Goal: Contribute content: Contribute content

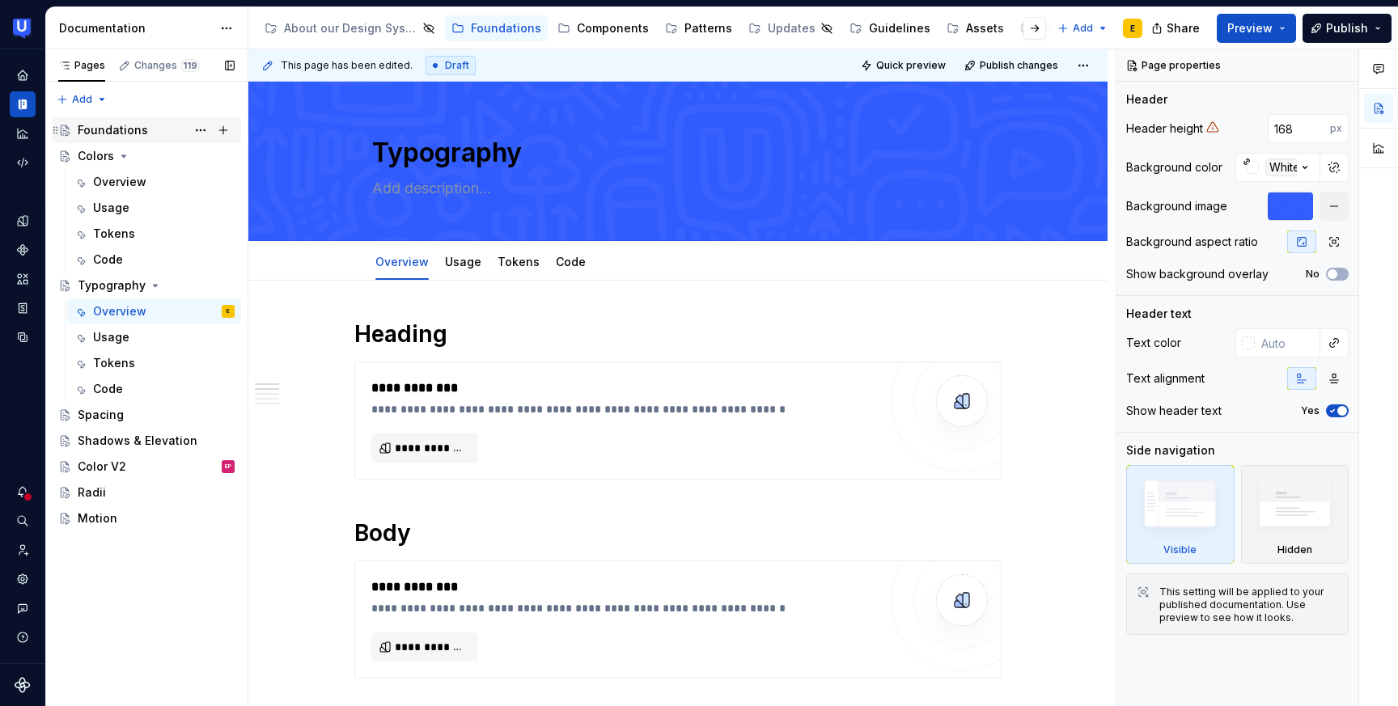
click at [123, 136] on div "Foundations" at bounding box center [113, 130] width 70 height 16
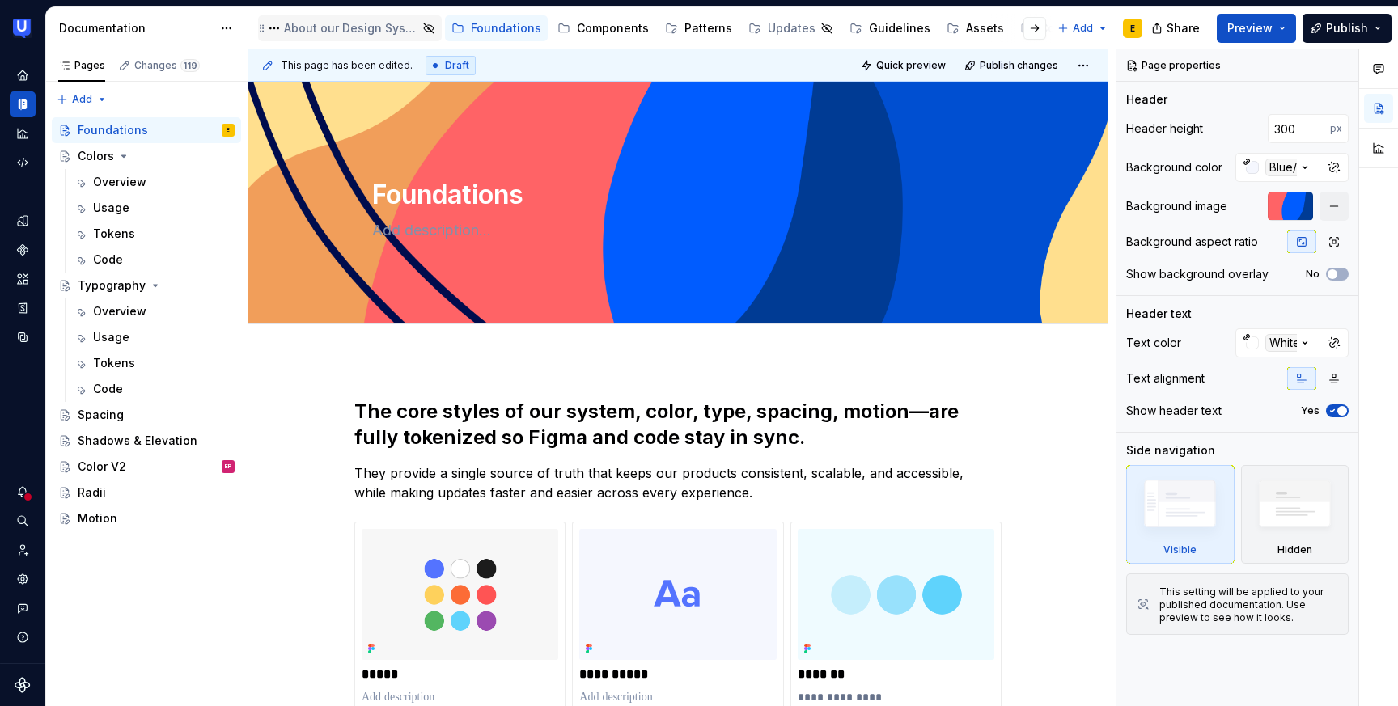
click at [343, 36] on div "About our Design System" at bounding box center [350, 28] width 171 height 19
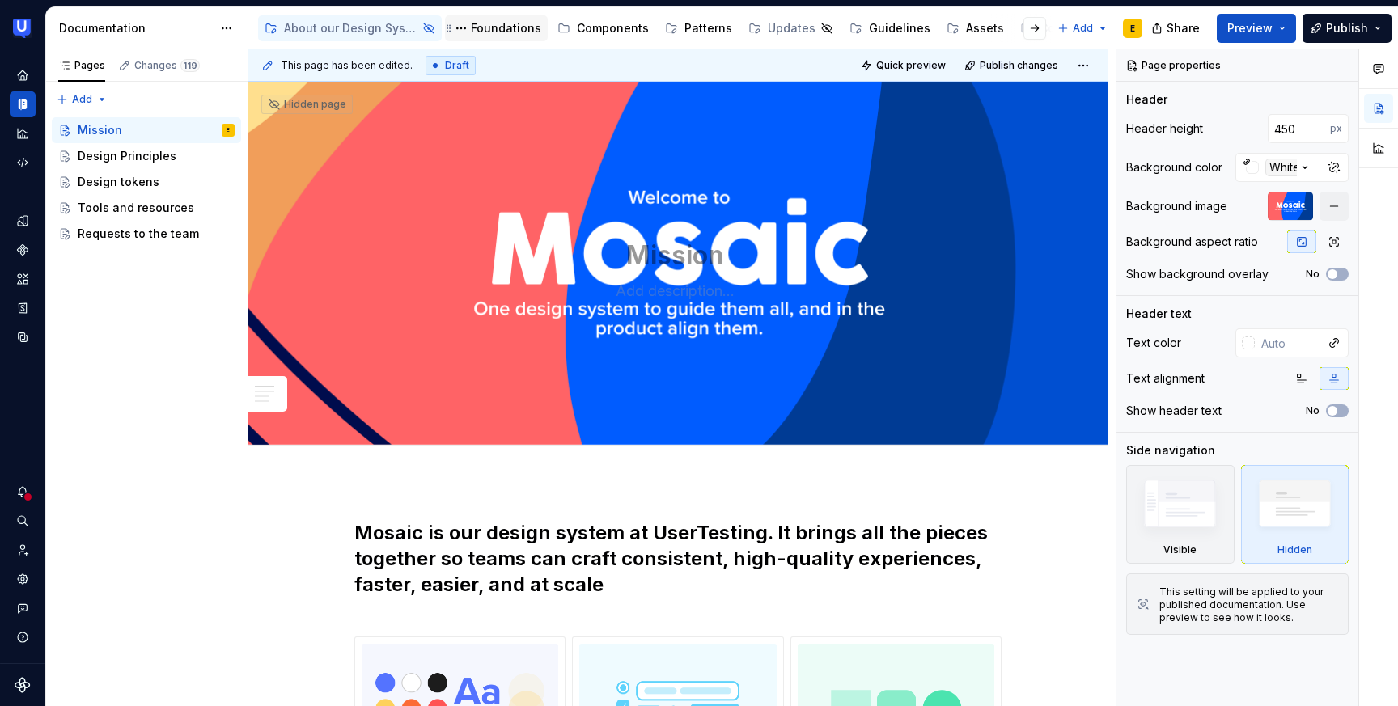
click at [498, 36] on div "Foundations" at bounding box center [506, 28] width 70 height 16
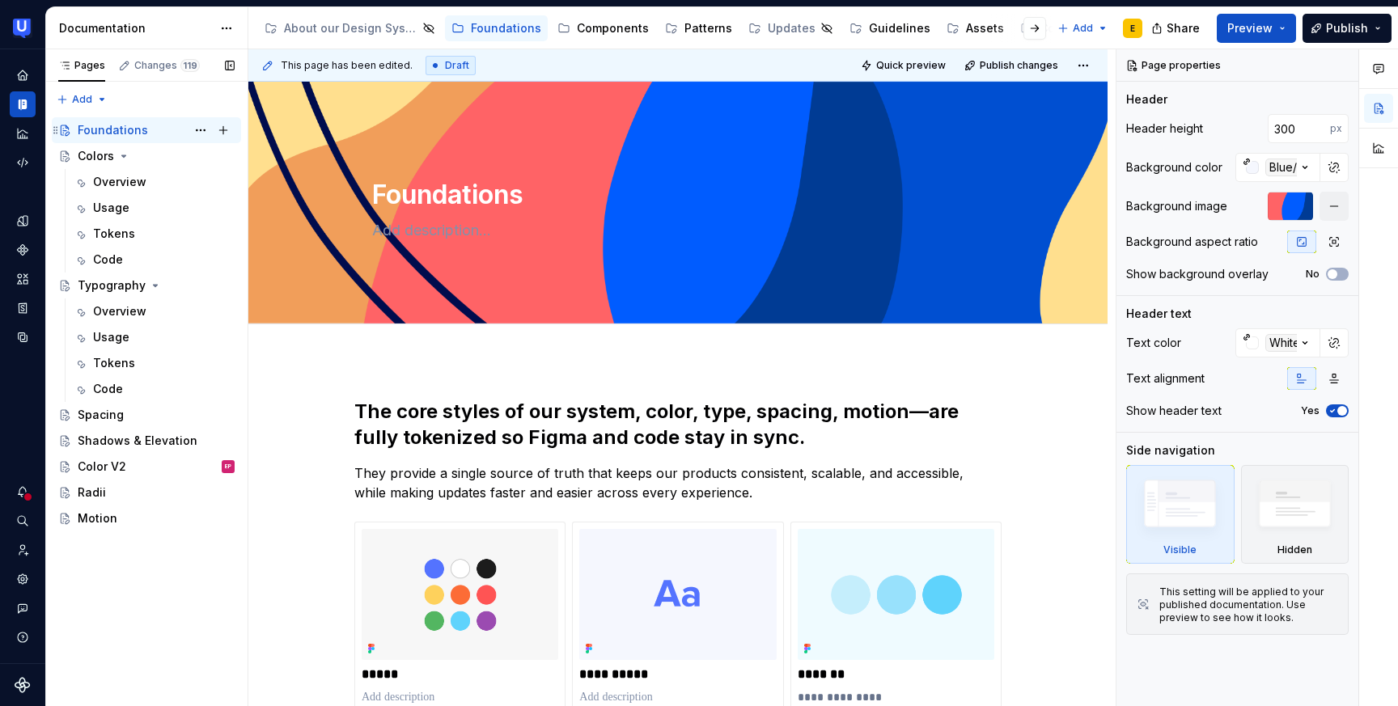
click at [125, 129] on div "Foundations" at bounding box center [113, 130] width 70 height 16
click at [415, 196] on textarea "Foundations" at bounding box center [675, 195] width 612 height 39
click at [424, 187] on textarea "Foundations" at bounding box center [675, 195] width 612 height 39
type textarea "*"
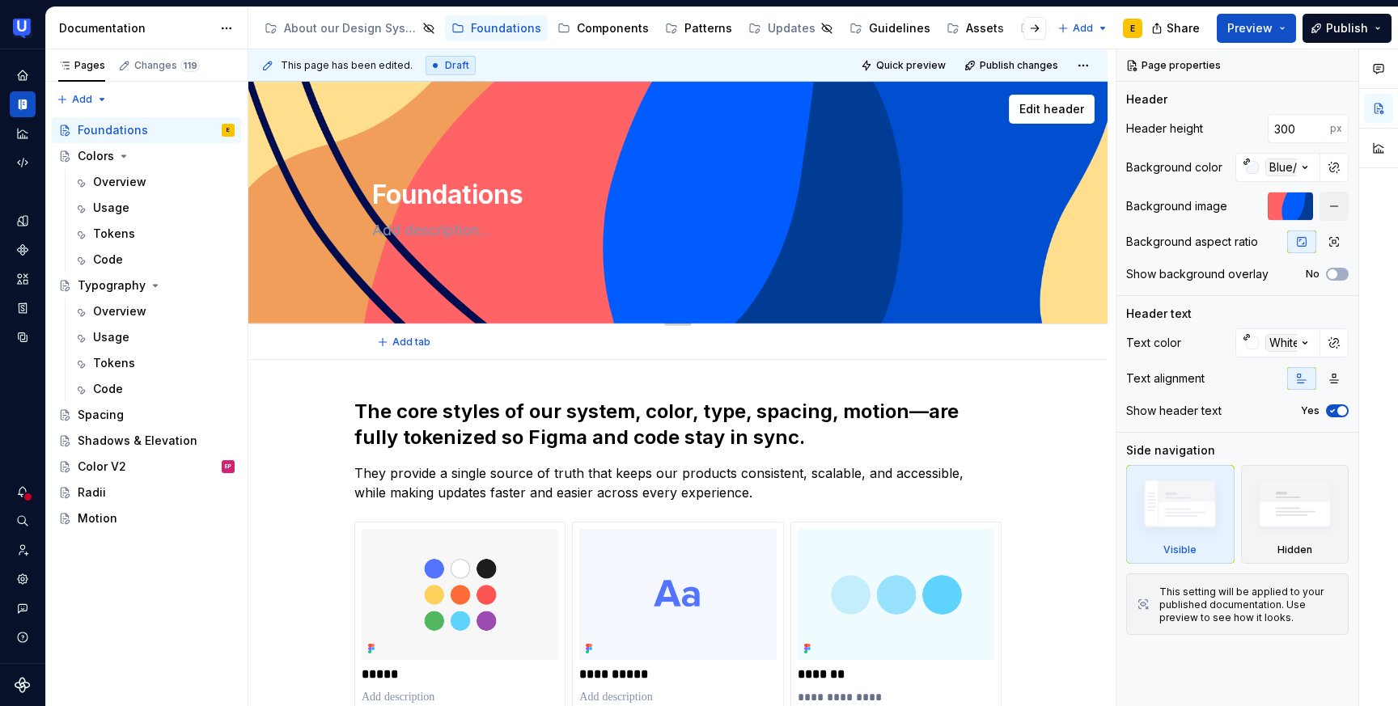
type textarea "O"
type textarea "*"
type textarea "Ov"
type textarea "*"
type textarea "Ove"
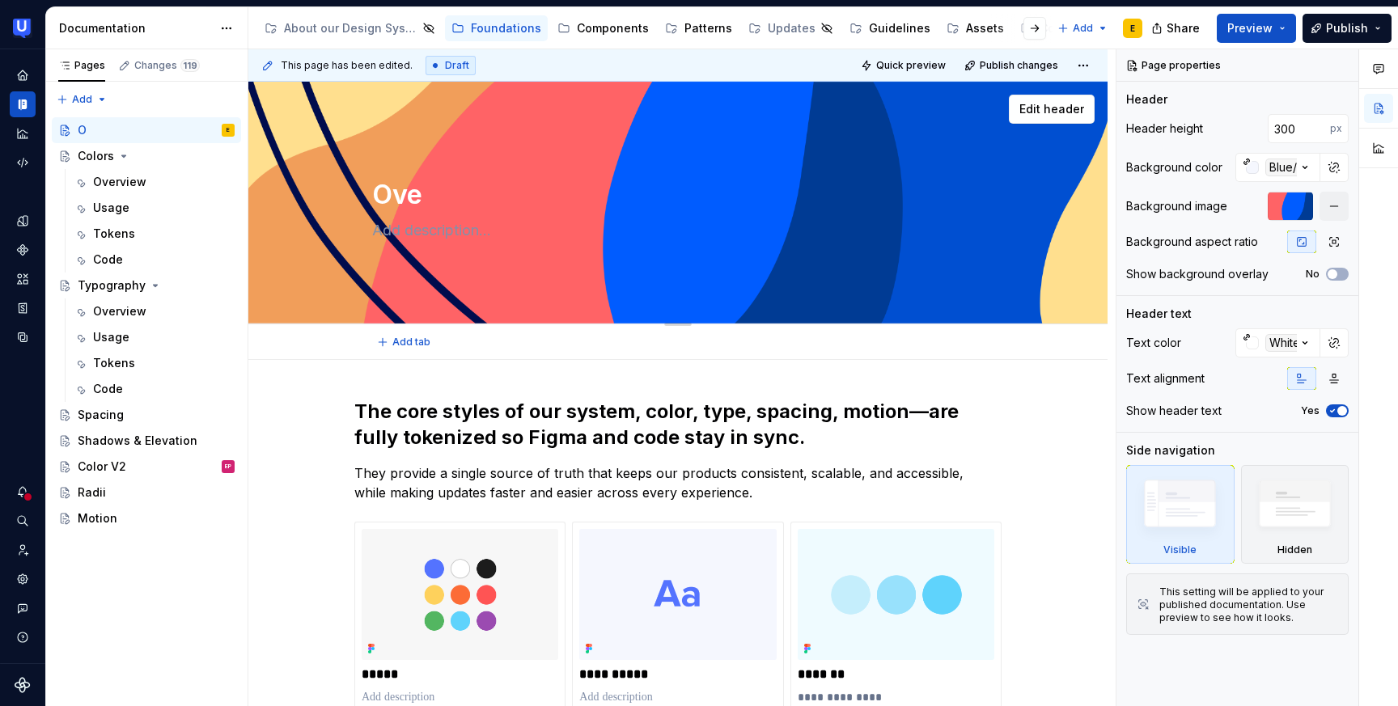
type textarea "*"
type textarea "Over"
type textarea "*"
type textarea "Overv"
type textarea "*"
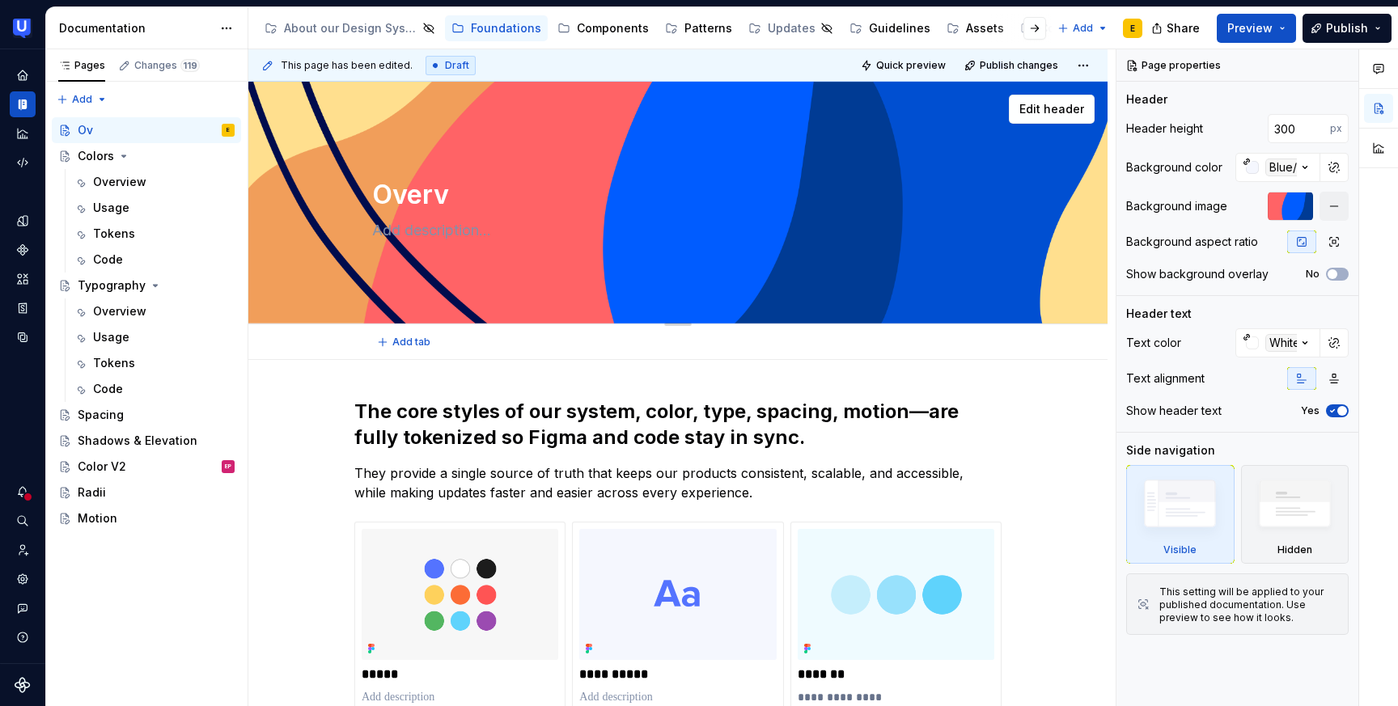
type textarea "Overvi"
type textarea "*"
type textarea "Overvie"
type textarea "*"
type textarea "Overview"
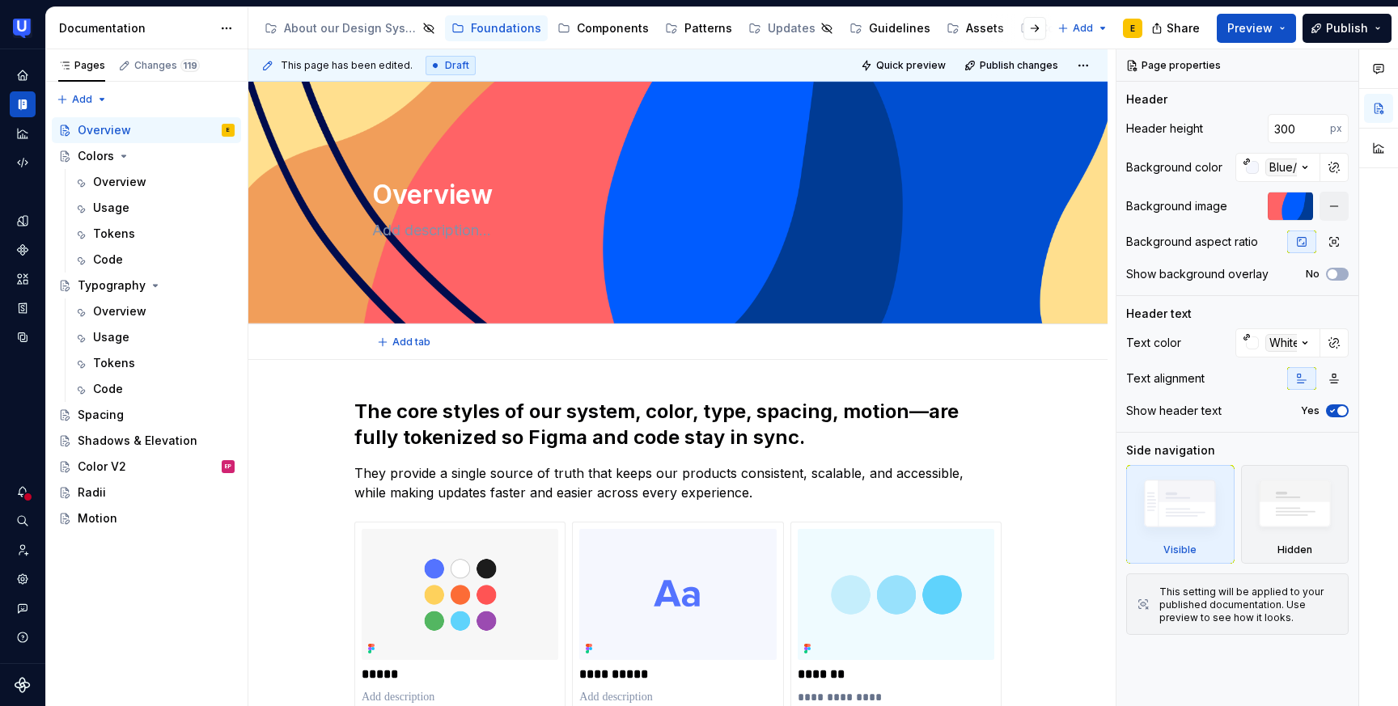
type textarea "*"
type textarea "Overview"
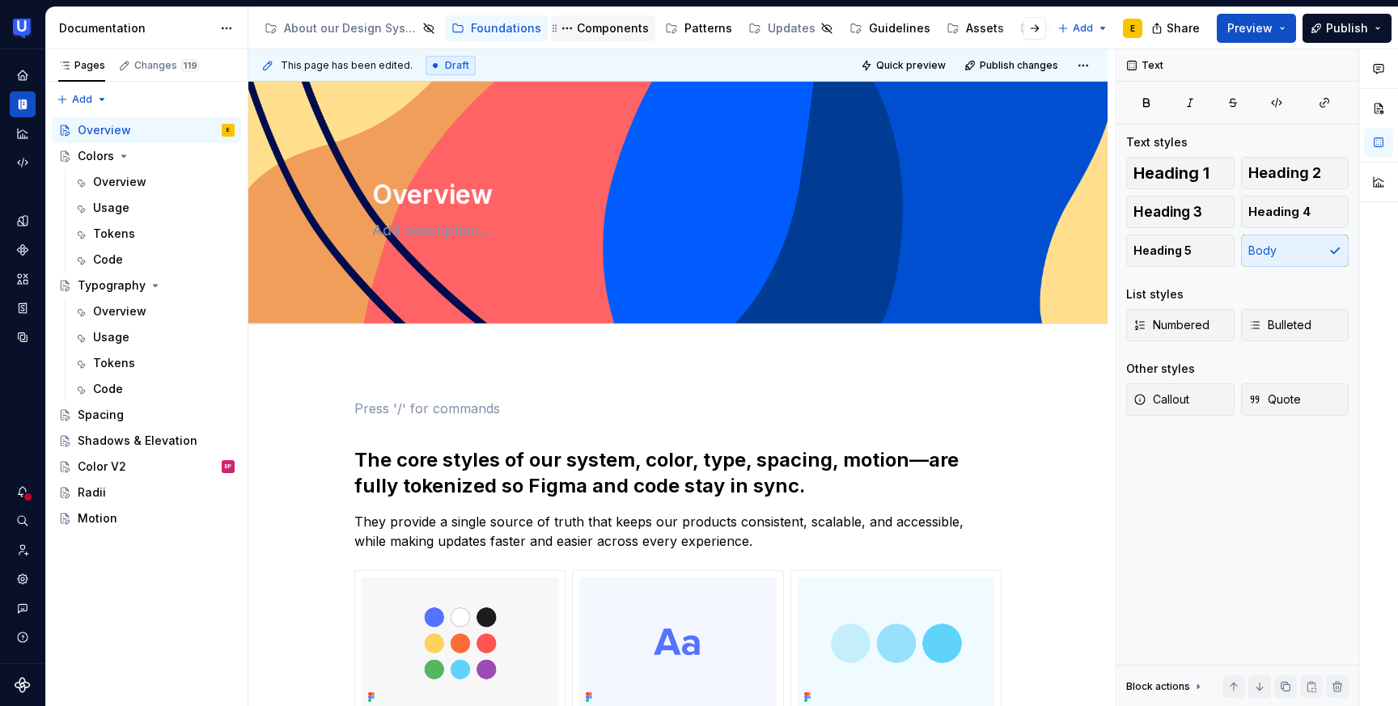
click at [606, 27] on div "Components" at bounding box center [613, 28] width 72 height 16
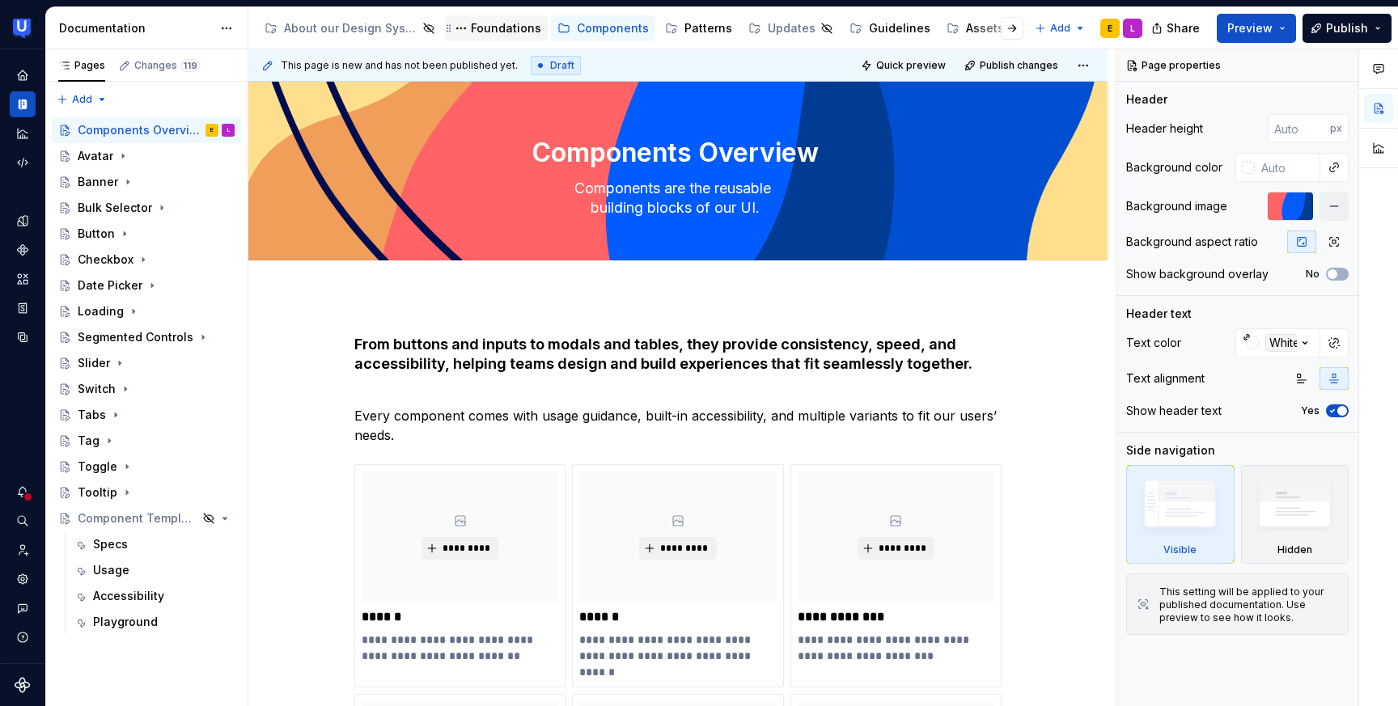
click at [507, 34] on div "Foundations" at bounding box center [506, 28] width 70 height 16
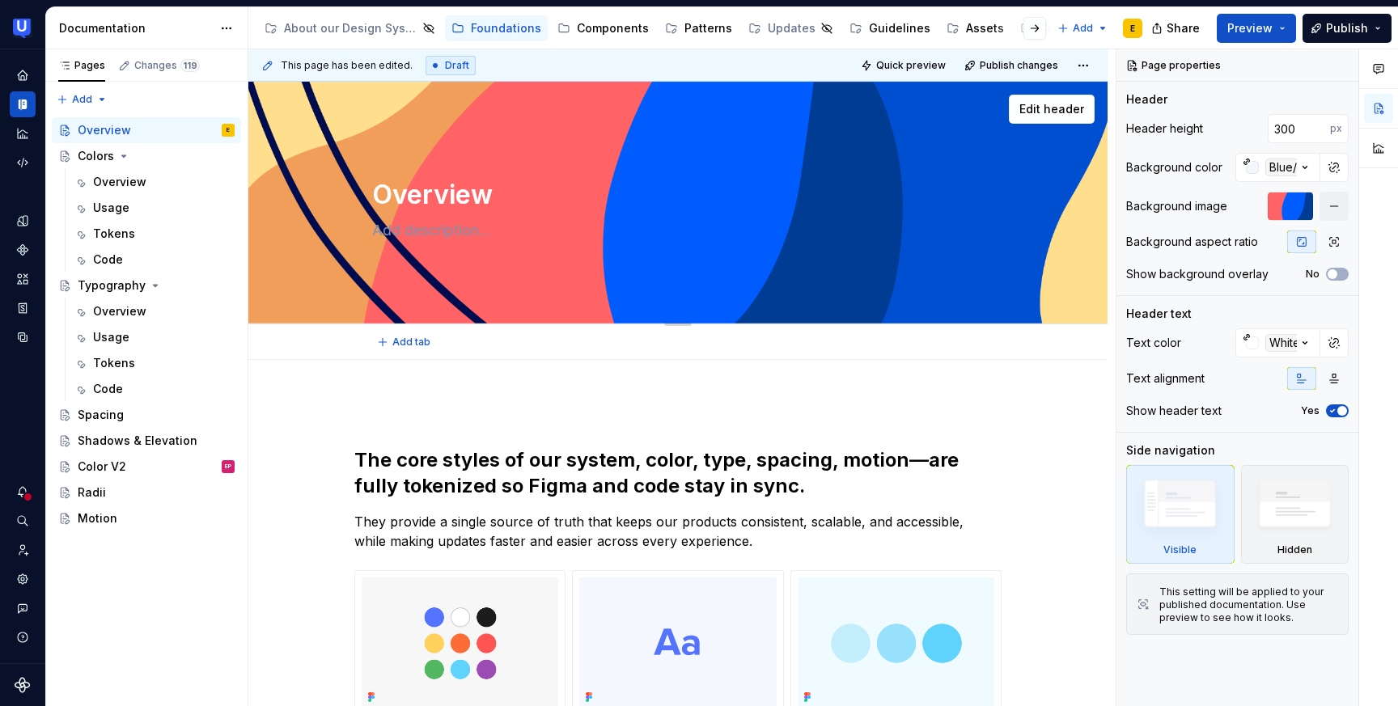
click at [375, 193] on textarea "Overview" at bounding box center [675, 195] width 612 height 39
type textarea "*"
type textarea "FOverview"
type textarea "*"
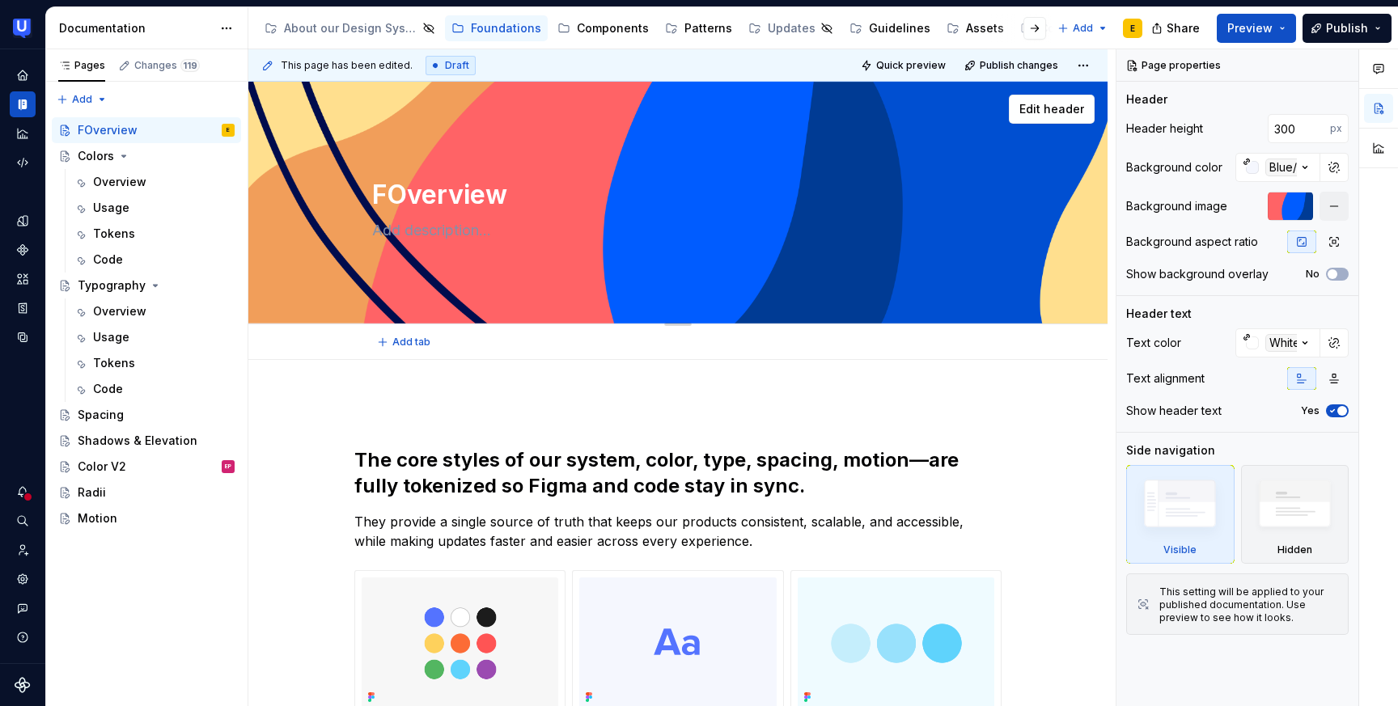
type textarea "FoOverview"
type textarea "*"
type textarea "FouOverview"
type textarea "*"
type textarea "FounOverview"
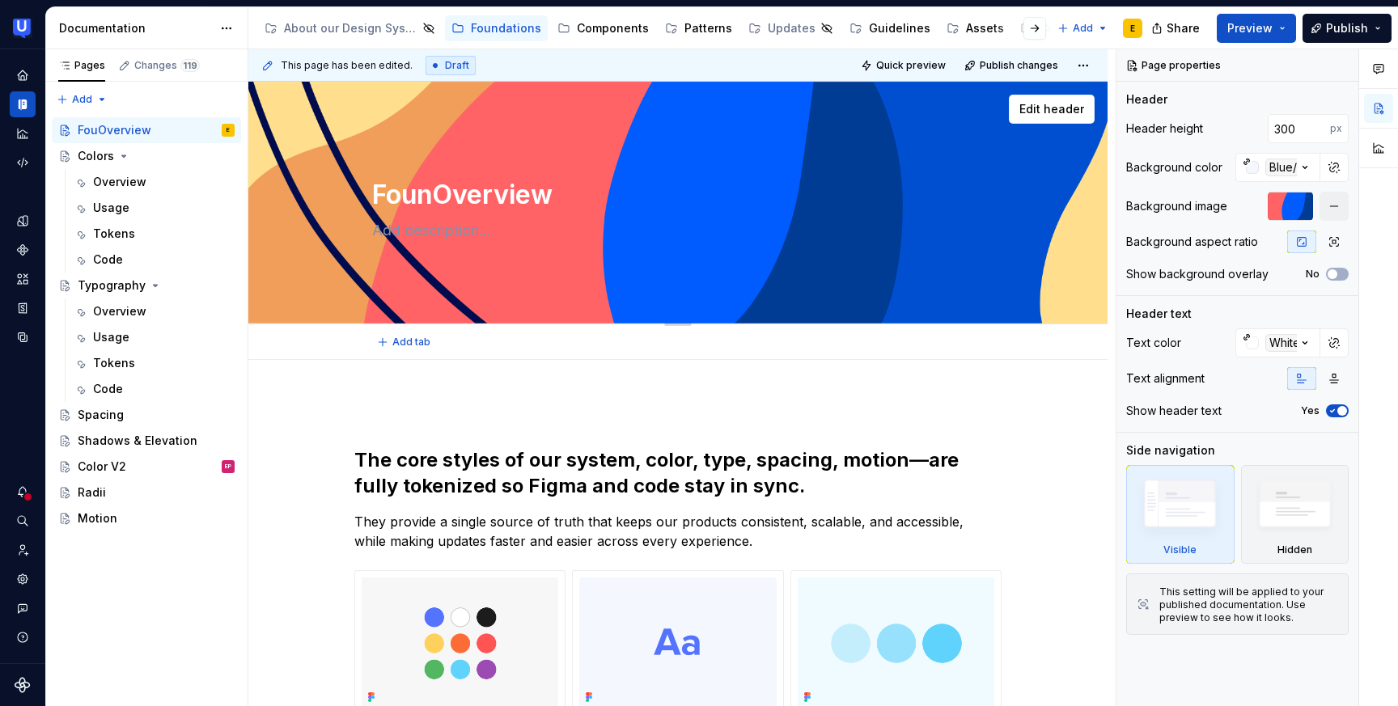
type textarea "*"
type textarea "FoundaOverview"
type textarea "*"
type textarea "FoundatiOverview"
type textarea "*"
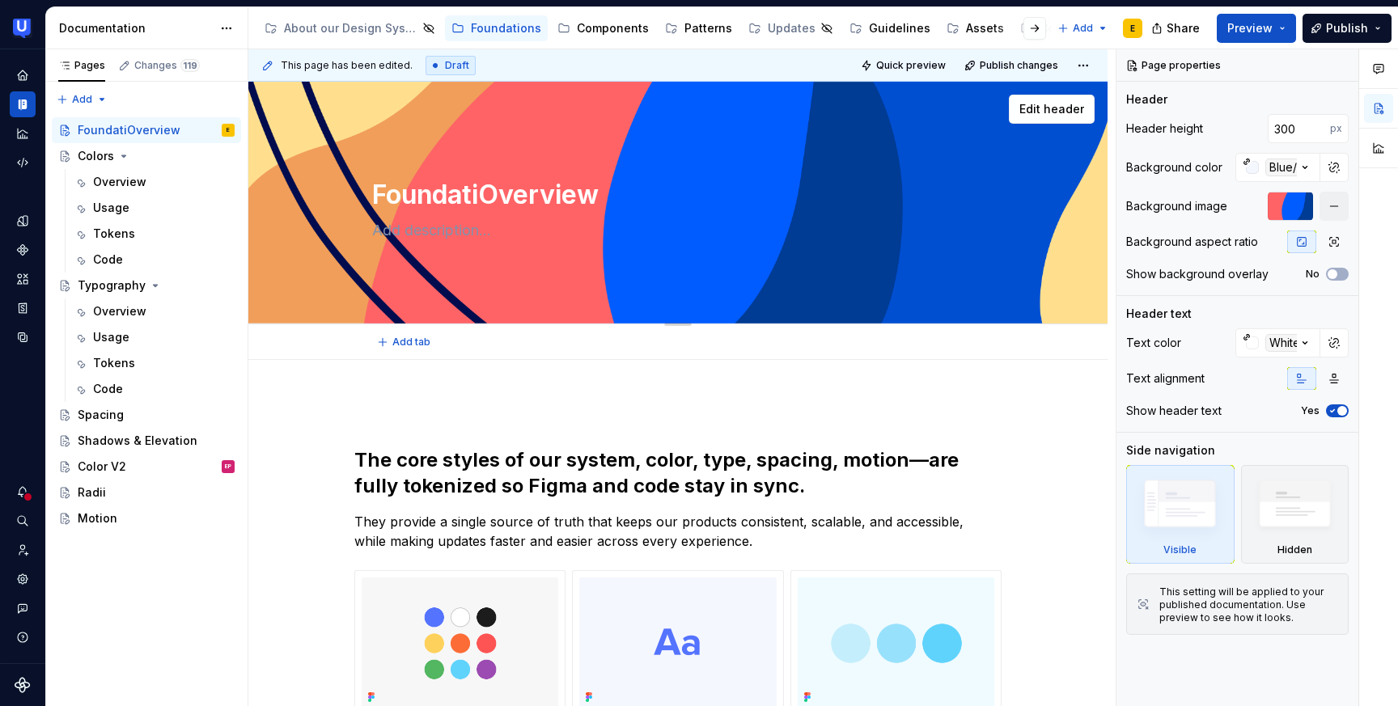
type textarea "FoundatioOverview"
type textarea "*"
type textarea "FoundationOverview"
type textarea "*"
type textarea "FoundationsOverview"
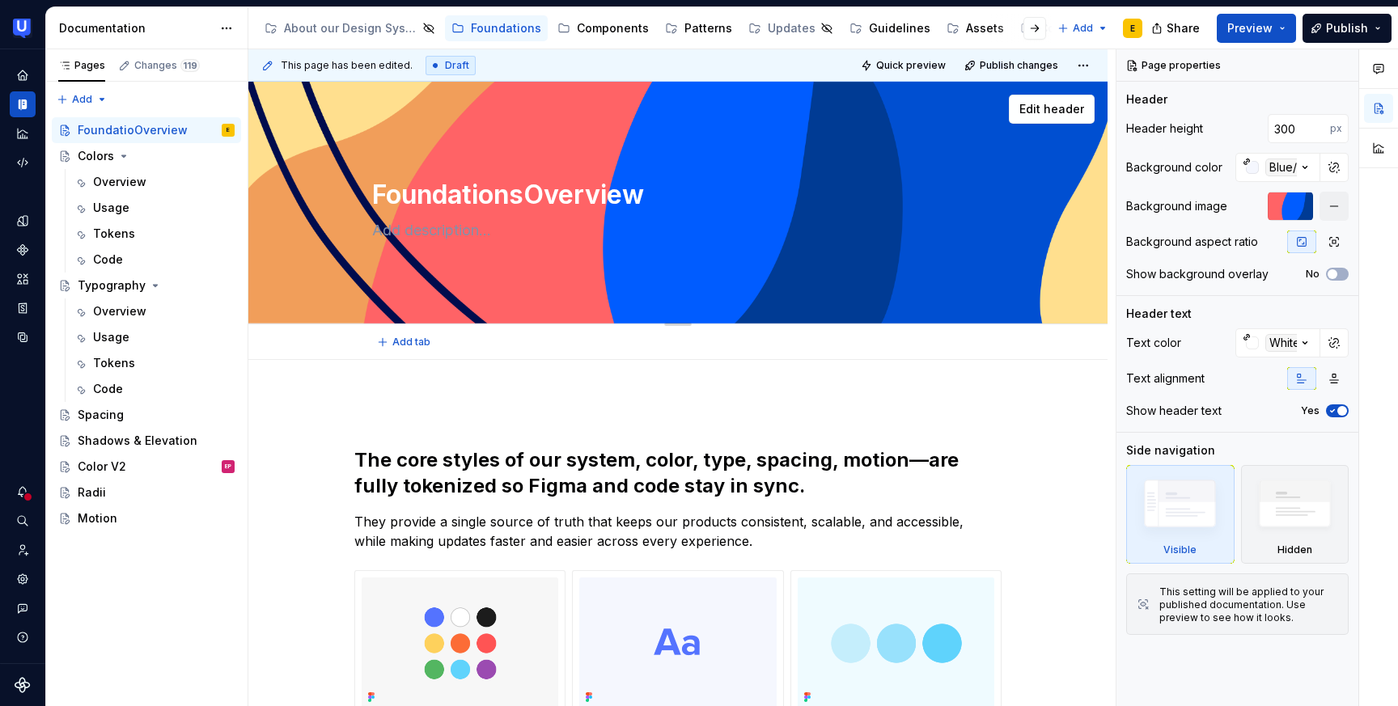
type textarea "*"
type textarea "Foundations Overview"
type textarea "*"
type textarea "Foundations Overview"
click at [343, 29] on div "About our Design System" at bounding box center [351, 28] width 134 height 16
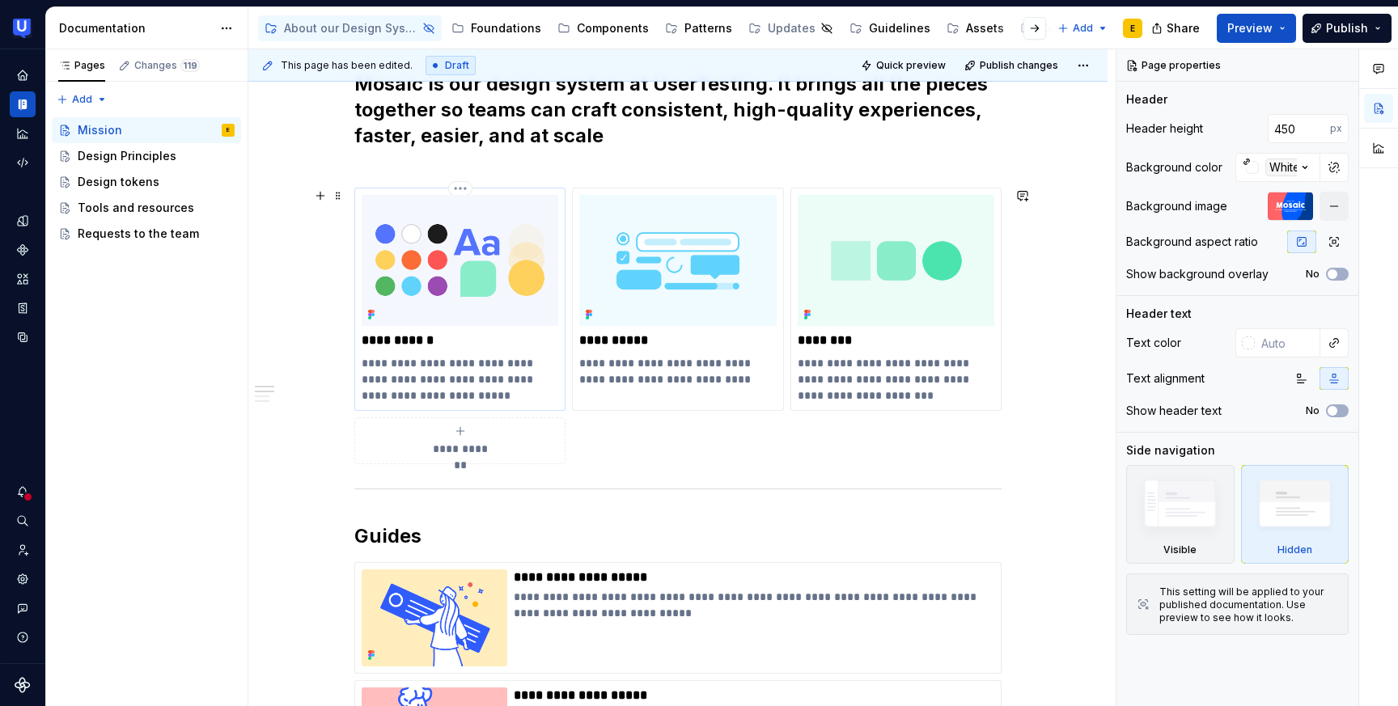
scroll to position [464, 0]
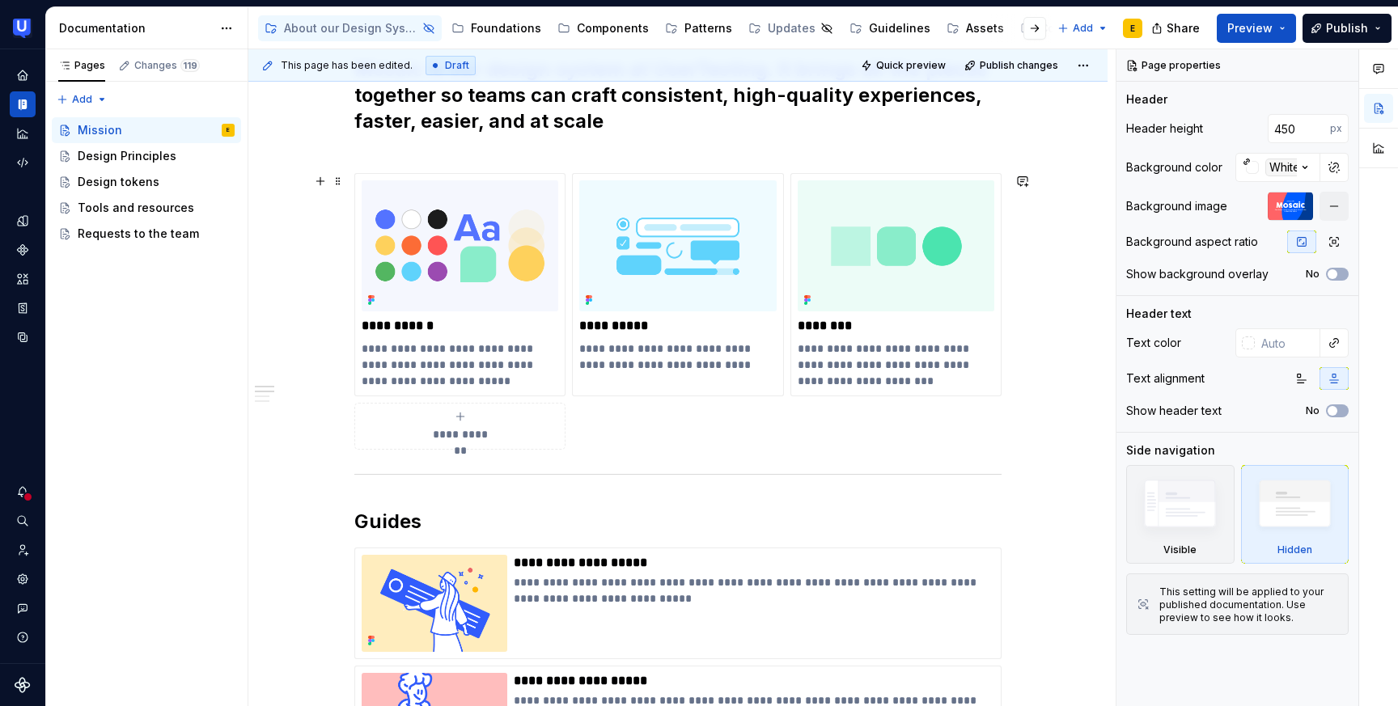
click at [480, 422] on div "**********" at bounding box center [460, 426] width 197 height 32
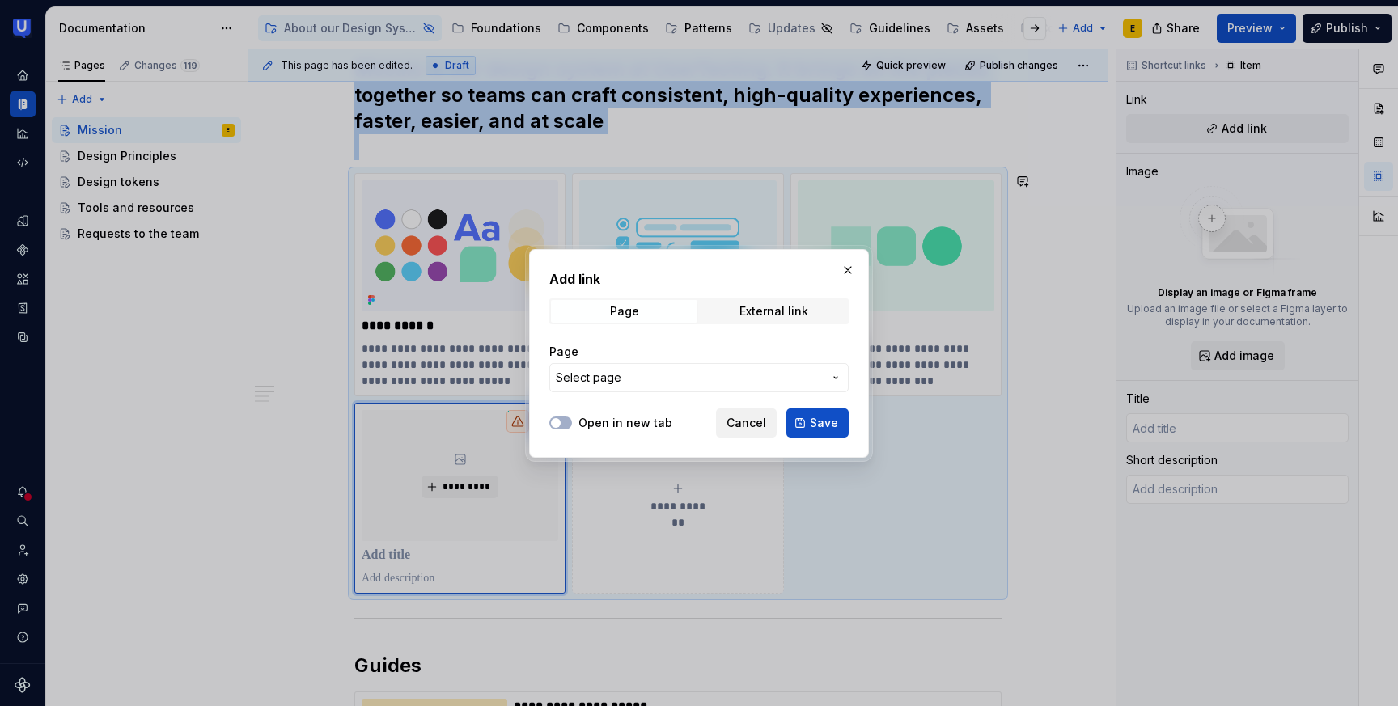
click at [744, 423] on span "Cancel" at bounding box center [747, 423] width 40 height 16
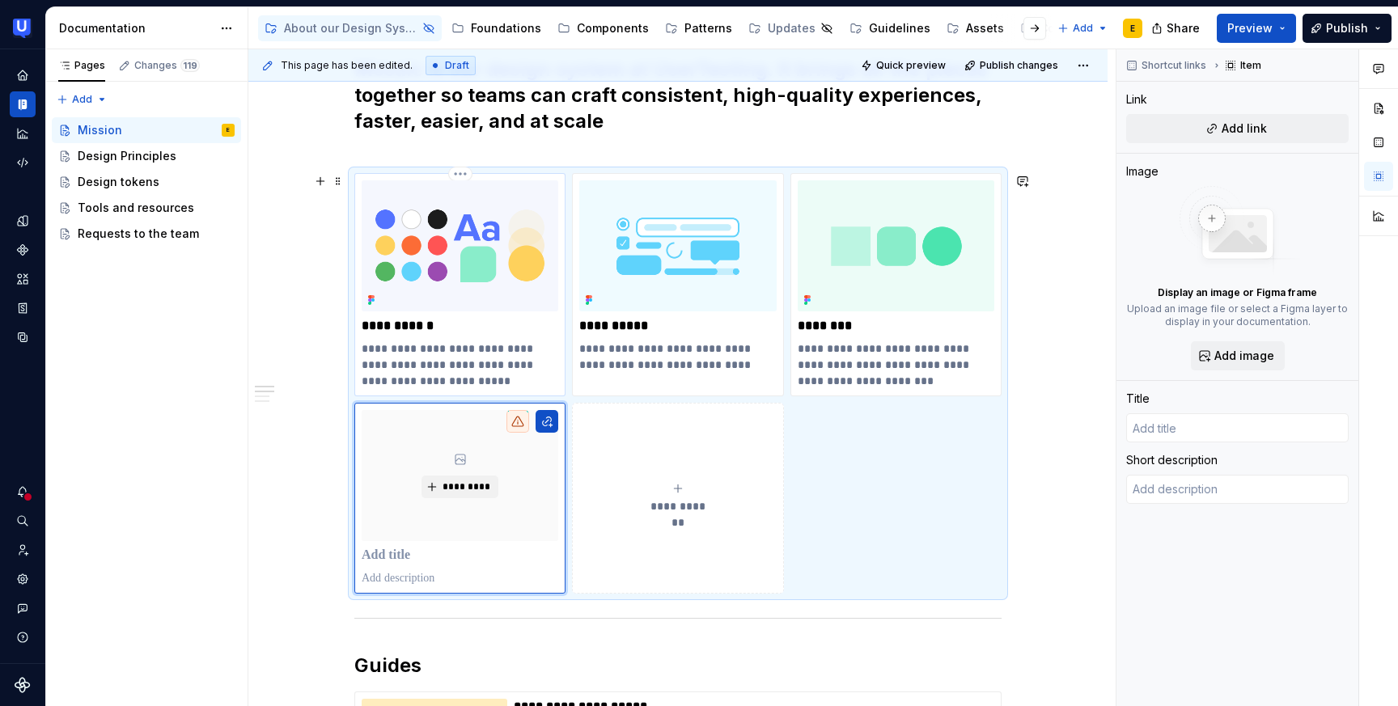
click at [481, 373] on p "**********" at bounding box center [460, 365] width 197 height 49
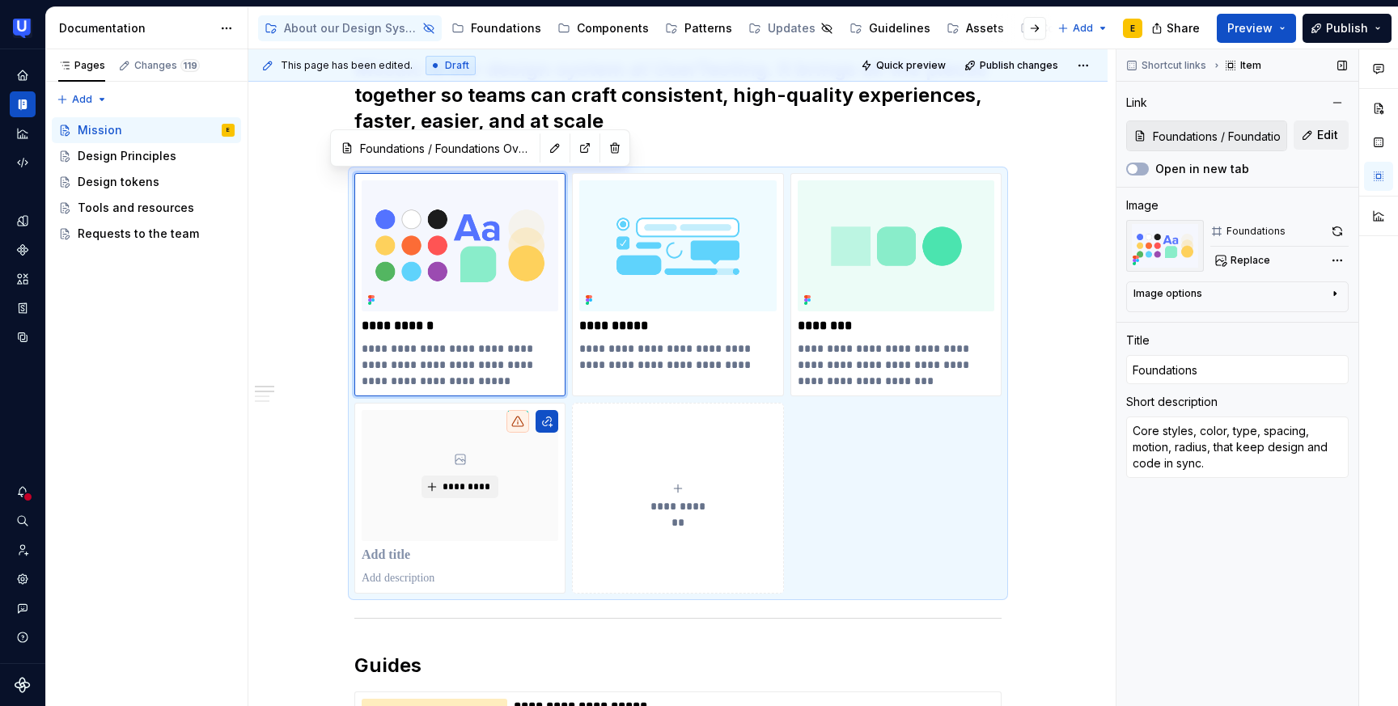
click at [1251, 135] on input "Foundations / Foundations Overview" at bounding box center [1217, 135] width 140 height 29
click at [1324, 137] on span "Edit" at bounding box center [1327, 135] width 21 height 16
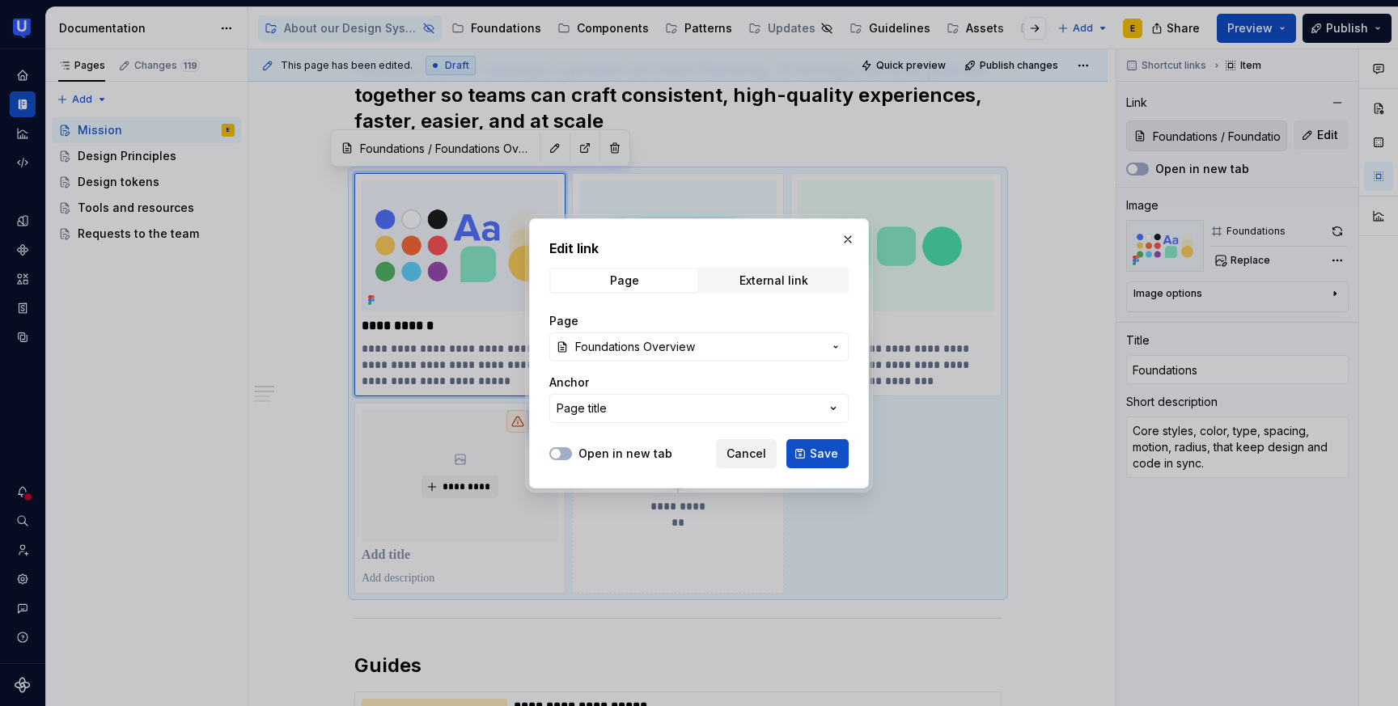
click at [748, 459] on span "Cancel" at bounding box center [747, 454] width 40 height 16
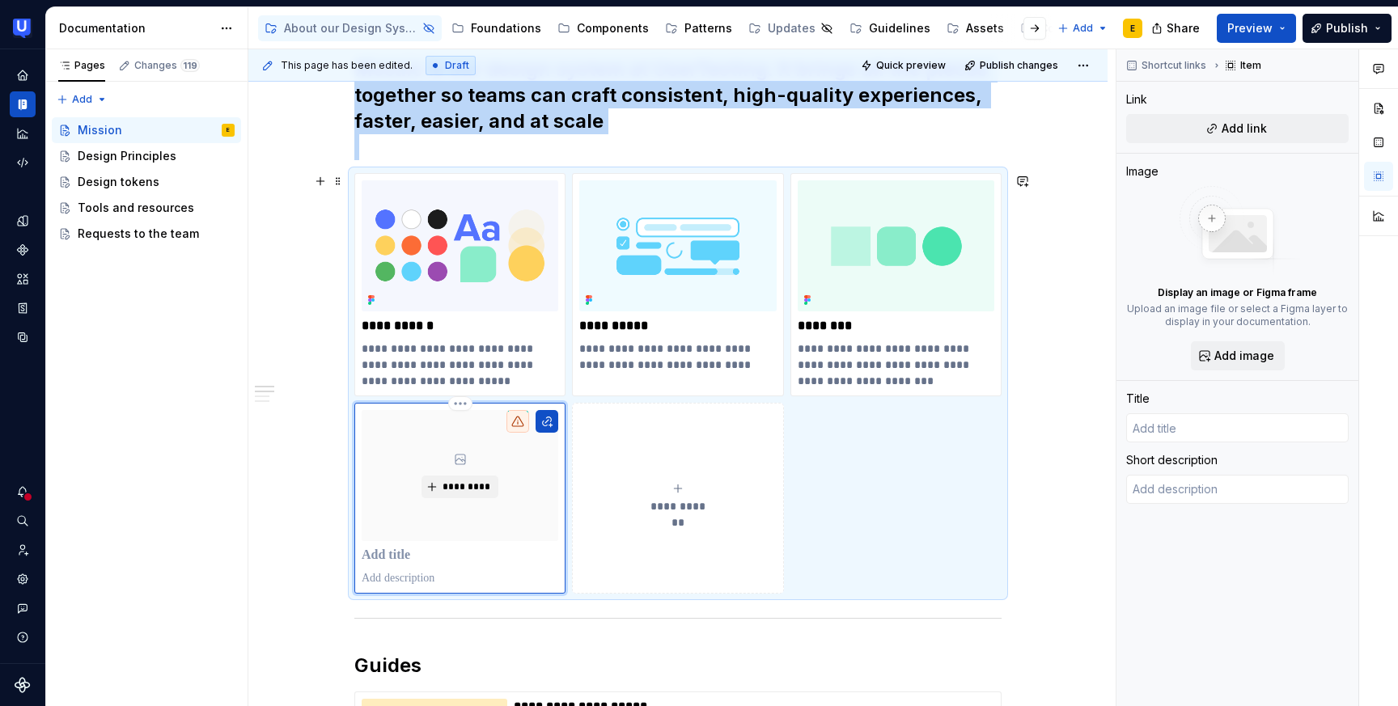
click at [398, 566] on div "*********" at bounding box center [460, 498] width 197 height 176
click at [1240, 132] on span "Add link" at bounding box center [1244, 129] width 45 height 16
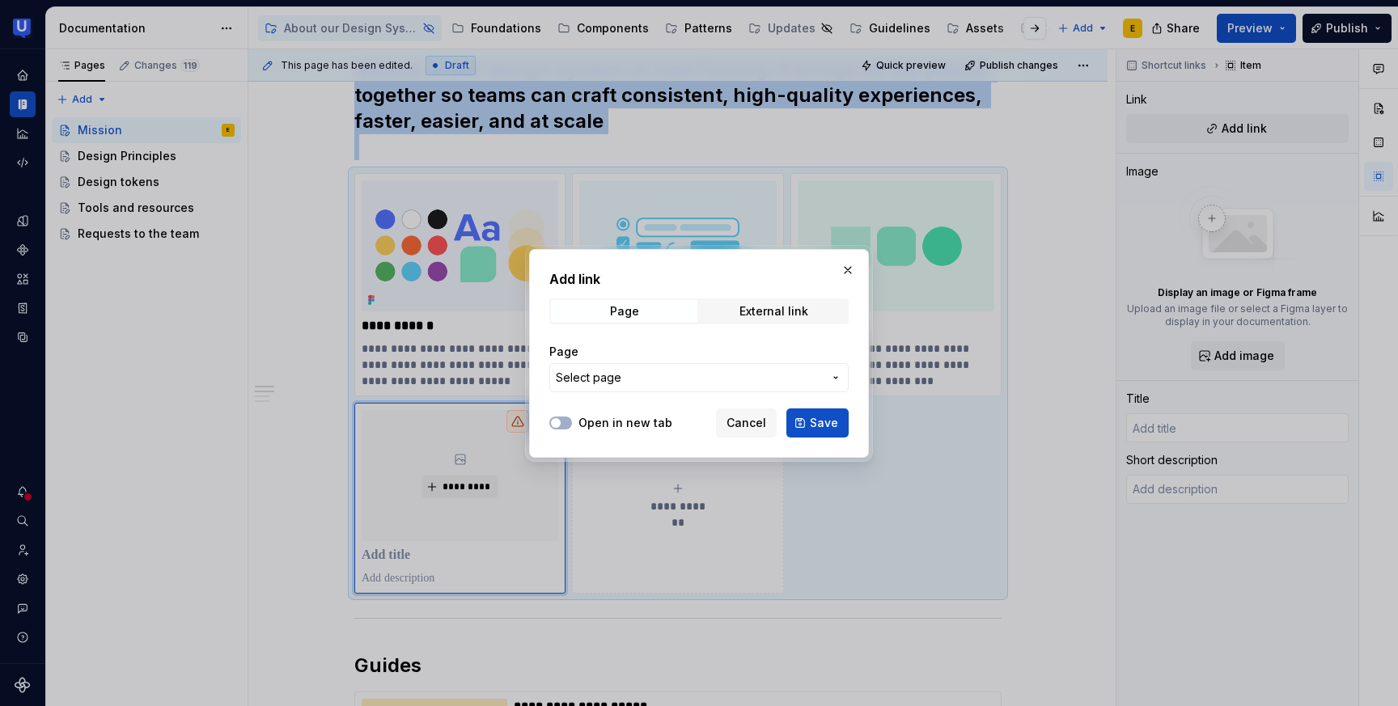
click at [607, 380] on span "Select page" at bounding box center [589, 378] width 66 height 16
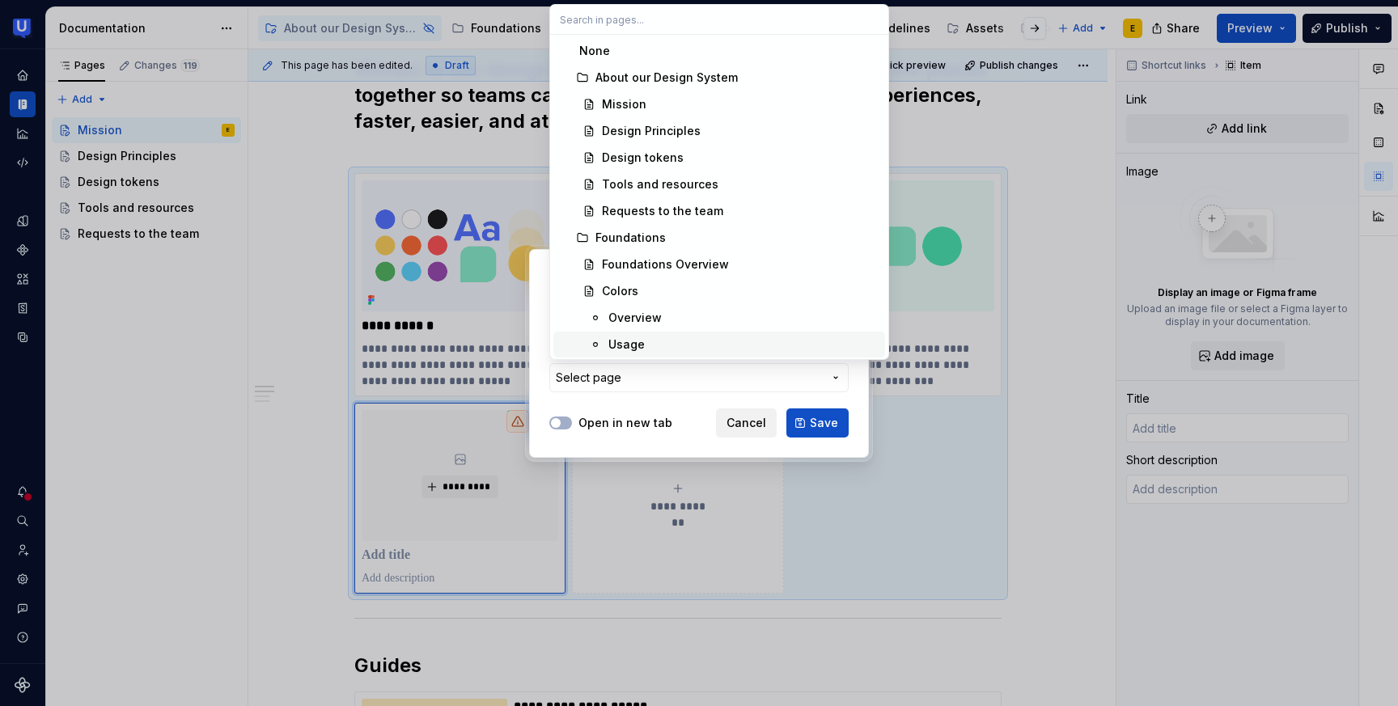
click at [751, 427] on div "Add link Page External link Page Select page Open in new tab Cancel Save" at bounding box center [699, 353] width 1398 height 706
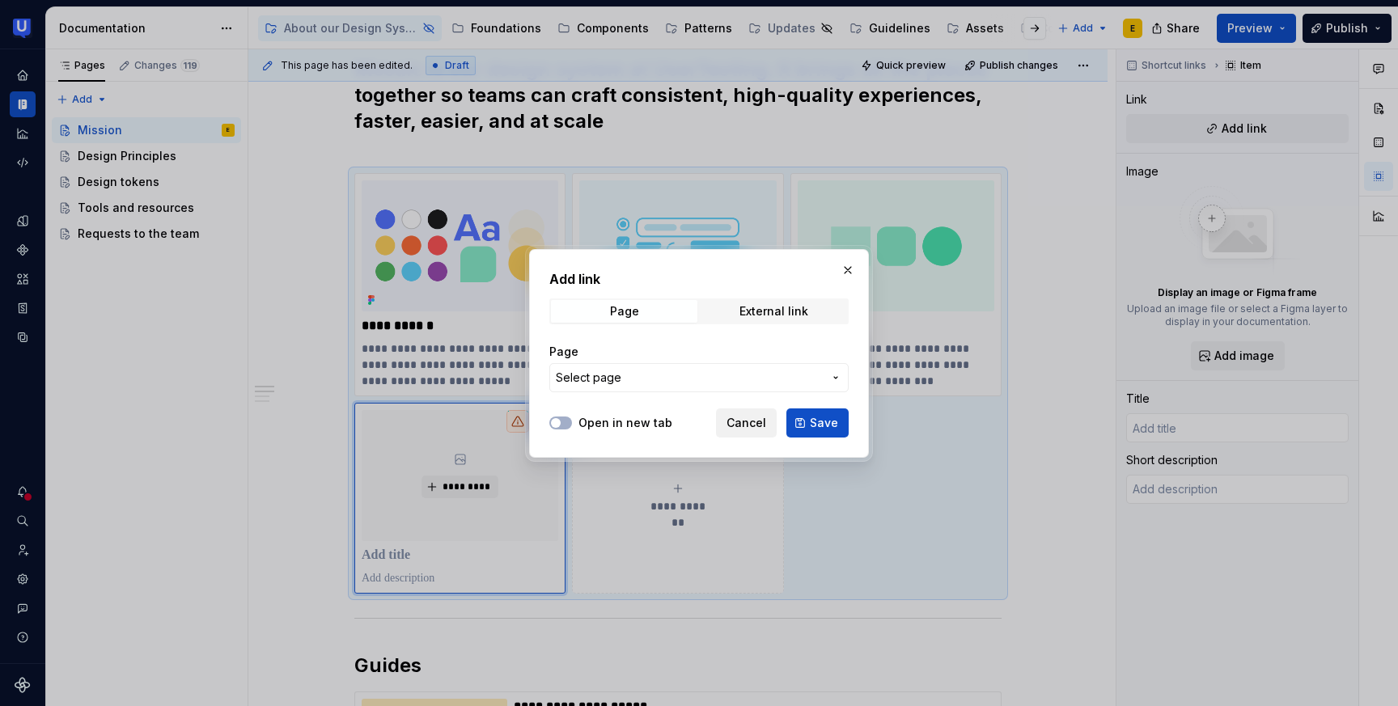
click at [753, 427] on span "Cancel" at bounding box center [747, 423] width 40 height 16
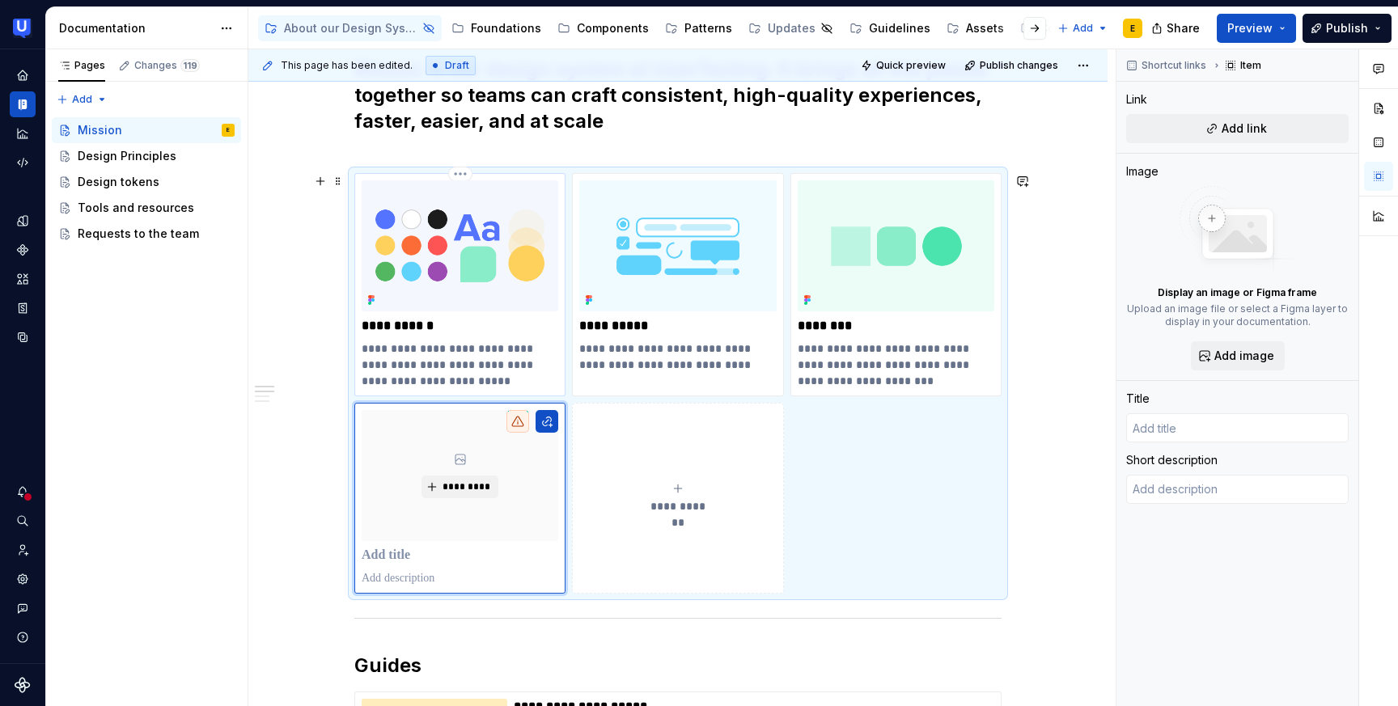
type textarea "*"
